Goal: Information Seeking & Learning: Learn about a topic

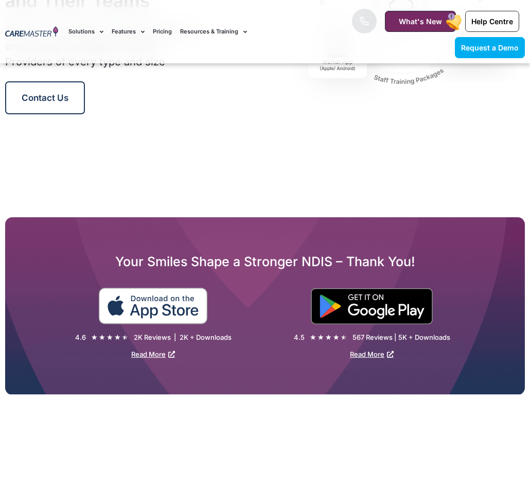
scroll to position [1390, 0]
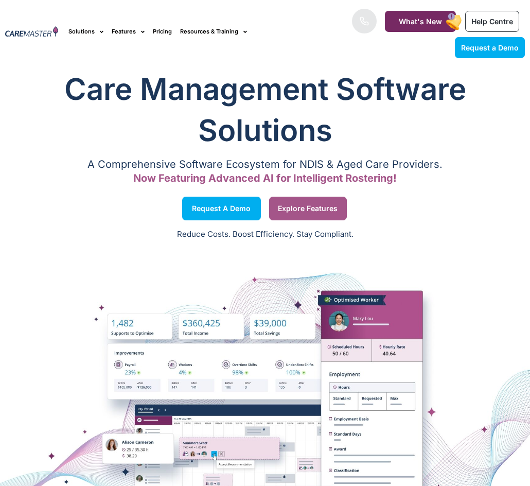
click at [299, 202] on link "Explore Features" at bounding box center [308, 209] width 78 height 24
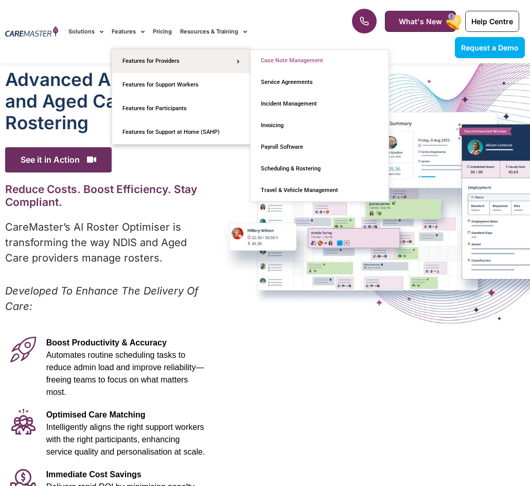
click at [333, 59] on link "Case Note Management" at bounding box center [320, 61] width 138 height 22
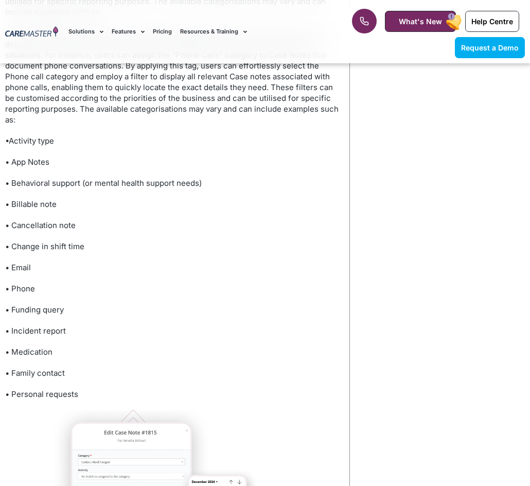
scroll to position [2060, 0]
